Goal: Task Accomplishment & Management: Manage account settings

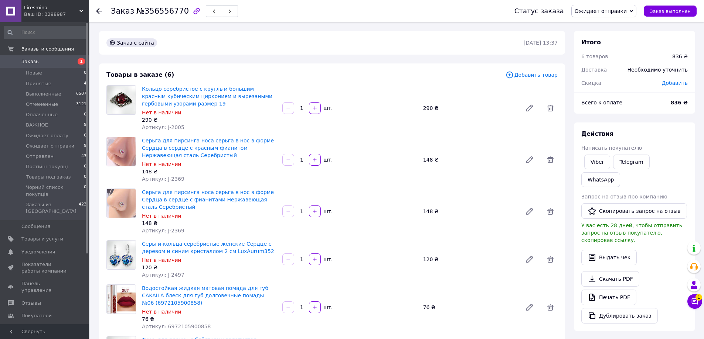
click at [56, 62] on span "Заказы" at bounding box center [44, 61] width 47 height 7
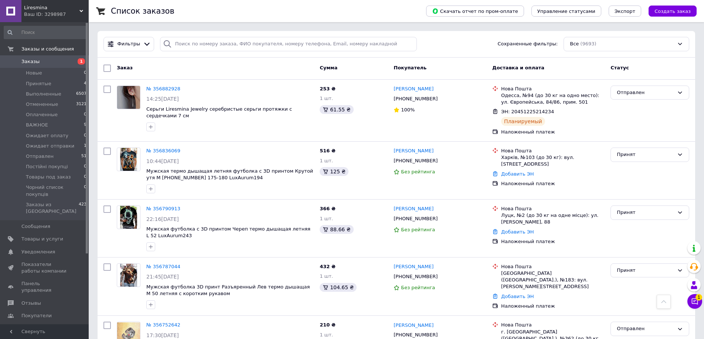
scroll to position [37, 0]
click at [47, 153] on span "Отправлен" at bounding box center [40, 156] width 28 height 7
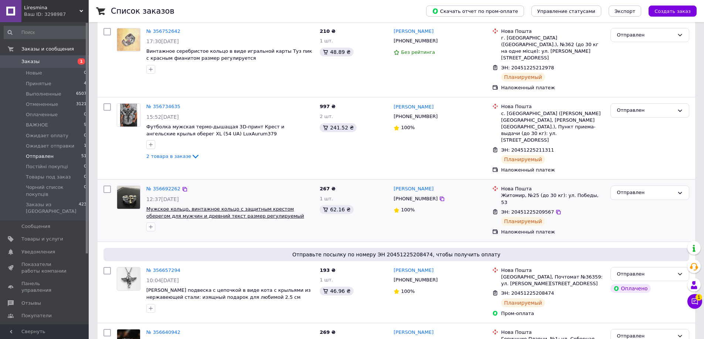
scroll to position [185, 0]
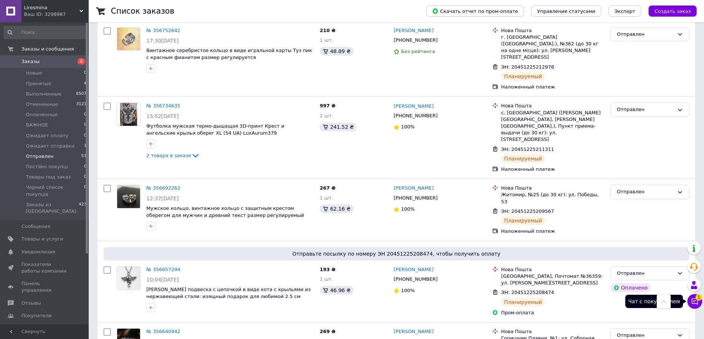
click at [696, 294] on button "Чат с покупателем 1" at bounding box center [694, 301] width 15 height 15
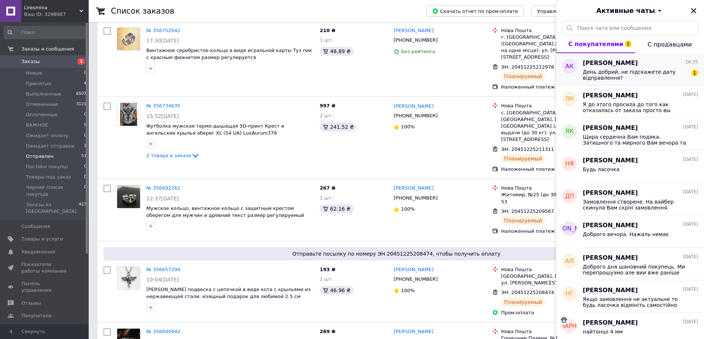
click at [632, 78] on span "День добрий, не підскажете дату відправлення?" at bounding box center [635, 75] width 105 height 12
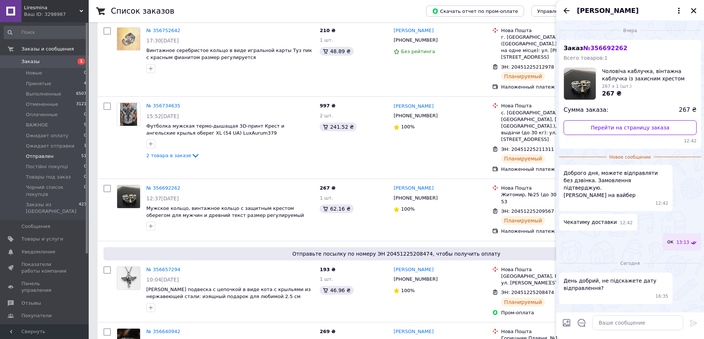
click at [605, 334] on div at bounding box center [630, 326] width 148 height 27
click at [608, 322] on textarea at bounding box center [637, 323] width 91 height 15
type textarea "сьогодні"
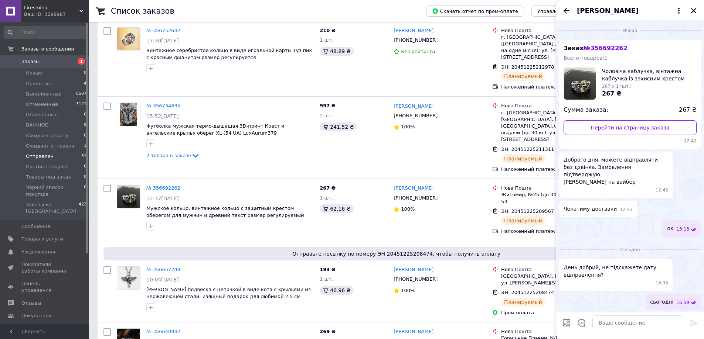
click at [69, 56] on link "Заказы 1" at bounding box center [45, 61] width 91 height 13
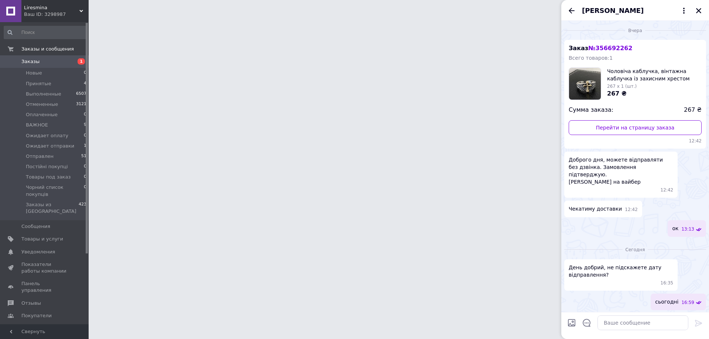
click at [699, 10] on div "[PERSON_NAME]" at bounding box center [635, 10] width 148 height 21
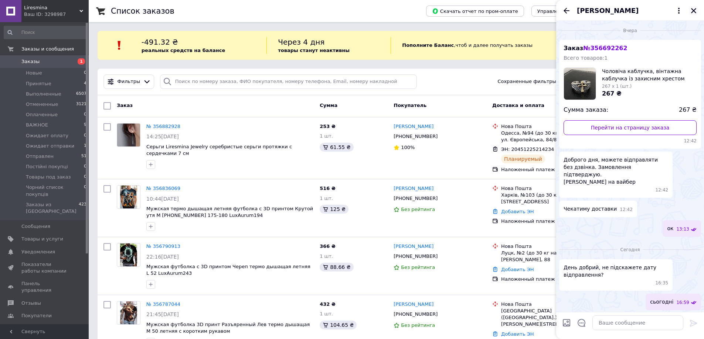
click at [690, 12] on icon "Закрыть" at bounding box center [693, 10] width 7 height 7
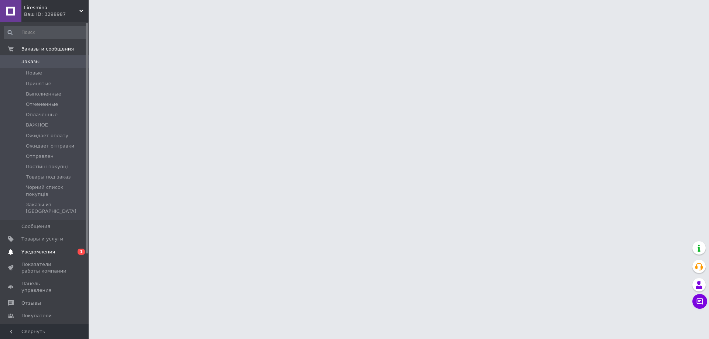
click at [35, 249] on span "Уведомления" at bounding box center [38, 252] width 34 height 7
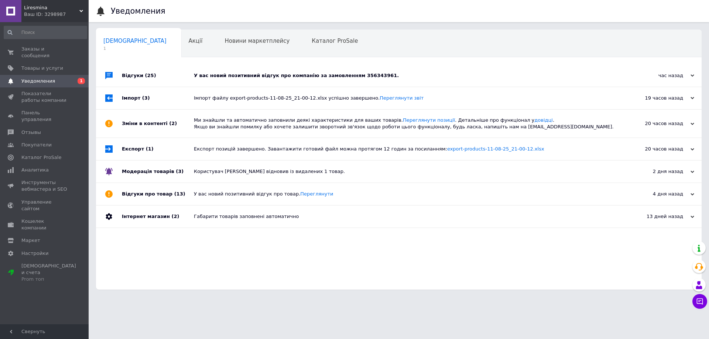
click at [292, 77] on div "У вас новий позитивний відгук про компанію за замовленням 356343961." at bounding box center [407, 75] width 427 height 7
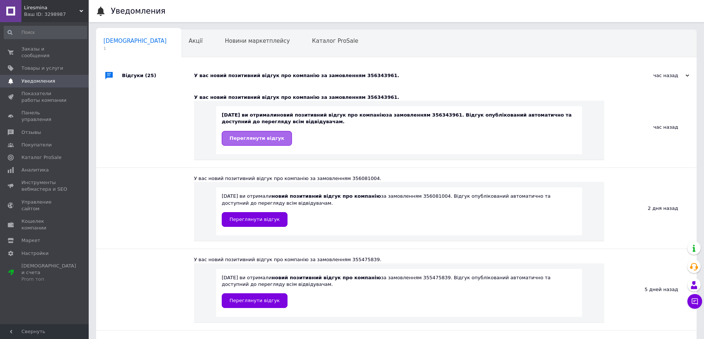
click at [264, 134] on link "Переглянути відгук" at bounding box center [257, 138] width 70 height 15
click at [44, 129] on span "Отзывы" at bounding box center [44, 132] width 47 height 7
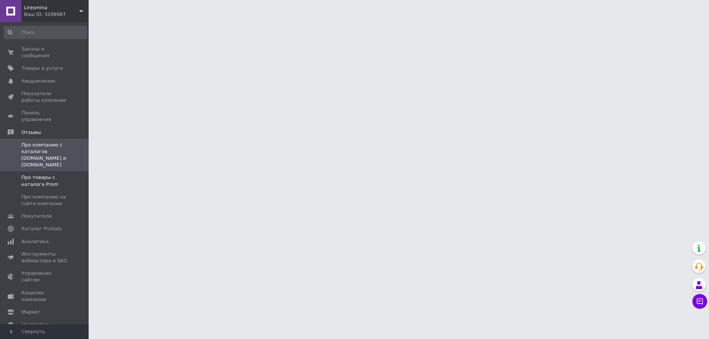
click at [52, 174] on span "Про товары с каталога Prom" at bounding box center [44, 180] width 47 height 13
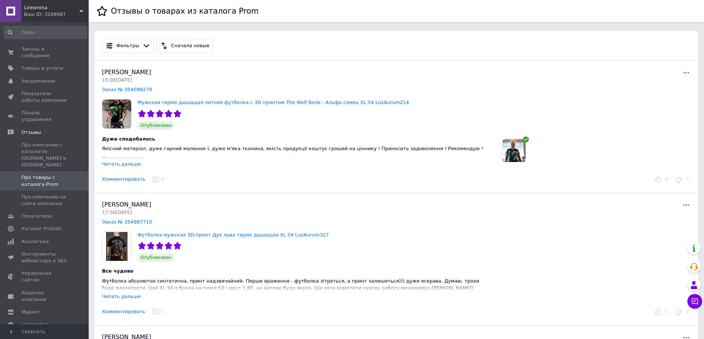
drag, startPoint x: 67, startPoint y: 138, endPoint x: 345, endPoint y: 208, distance: 286.5
click at [345, 208] on div "Елена Шевченко 17:56, 06.08.25" at bounding box center [249, 208] width 294 height 15
click at [50, 47] on span "Заказы и сообщения" at bounding box center [44, 52] width 47 height 13
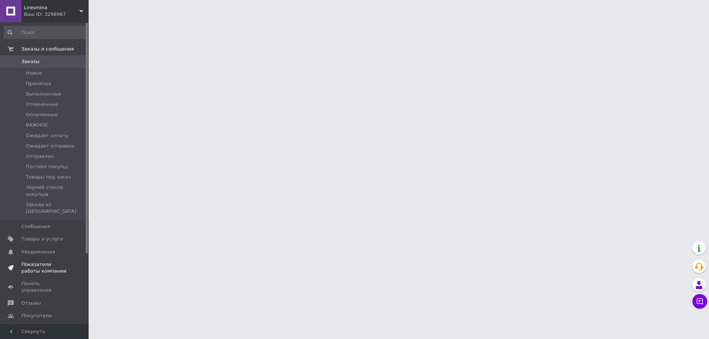
click at [51, 236] on span "Товары и услуги" at bounding box center [42, 239] width 42 height 7
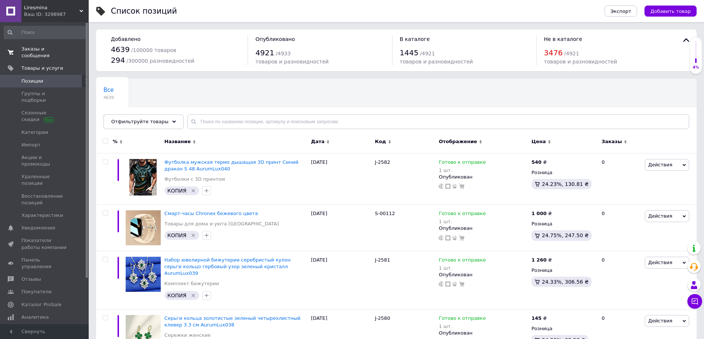
click at [47, 52] on span "Заказы и сообщения" at bounding box center [44, 52] width 47 height 13
